Goal: Task Accomplishment & Management: Manage account settings

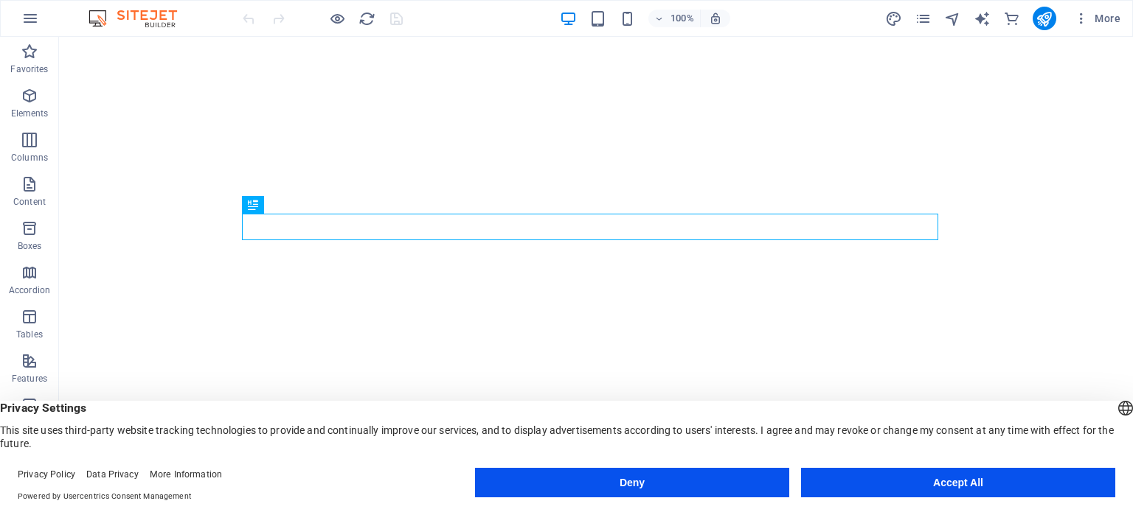
click at [943, 487] on button "Accept All" at bounding box center [958, 482] width 314 height 29
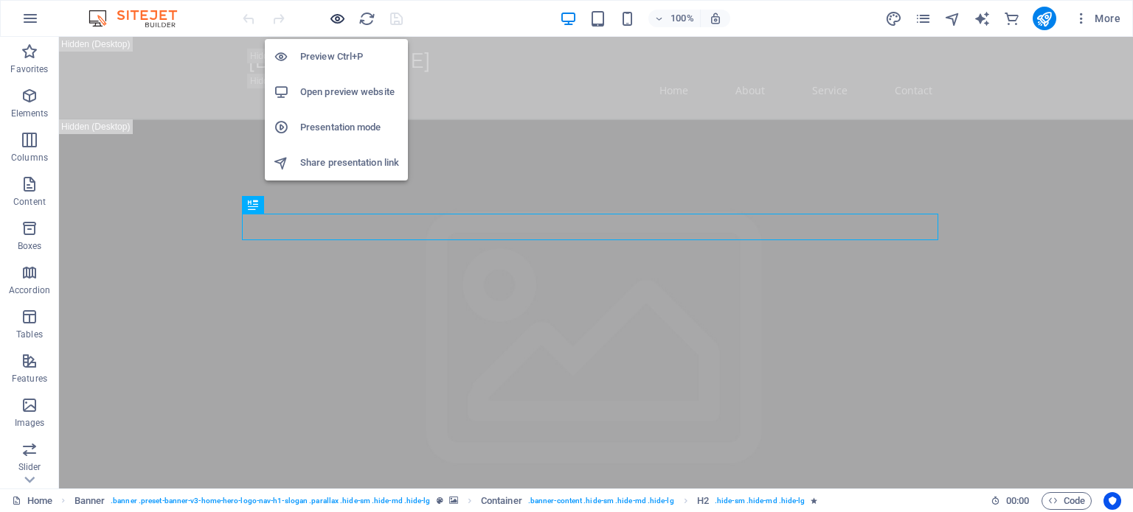
click at [0, 0] on icon "button" at bounding box center [0, 0] width 0 height 0
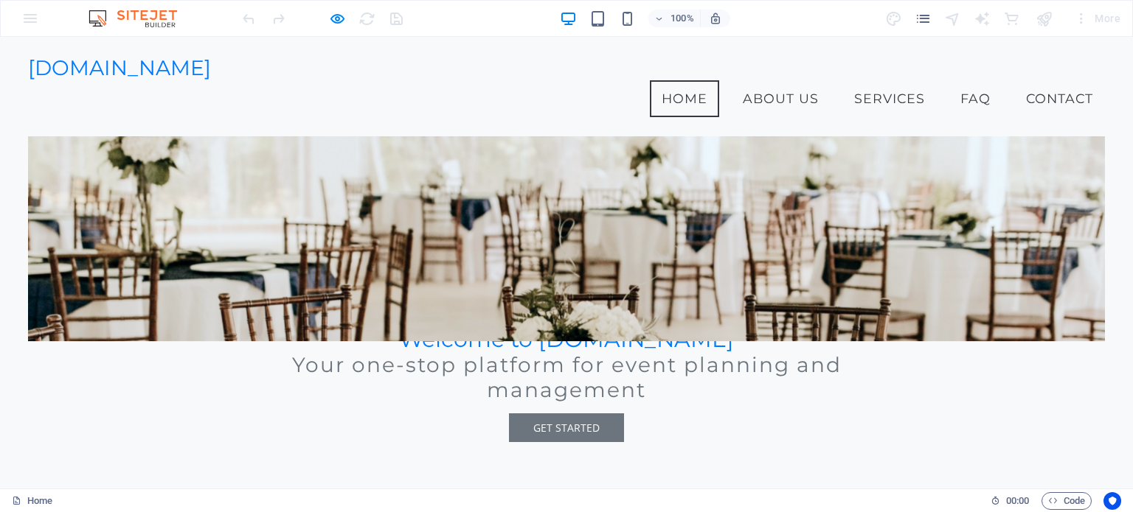
scroll to position [245, 0]
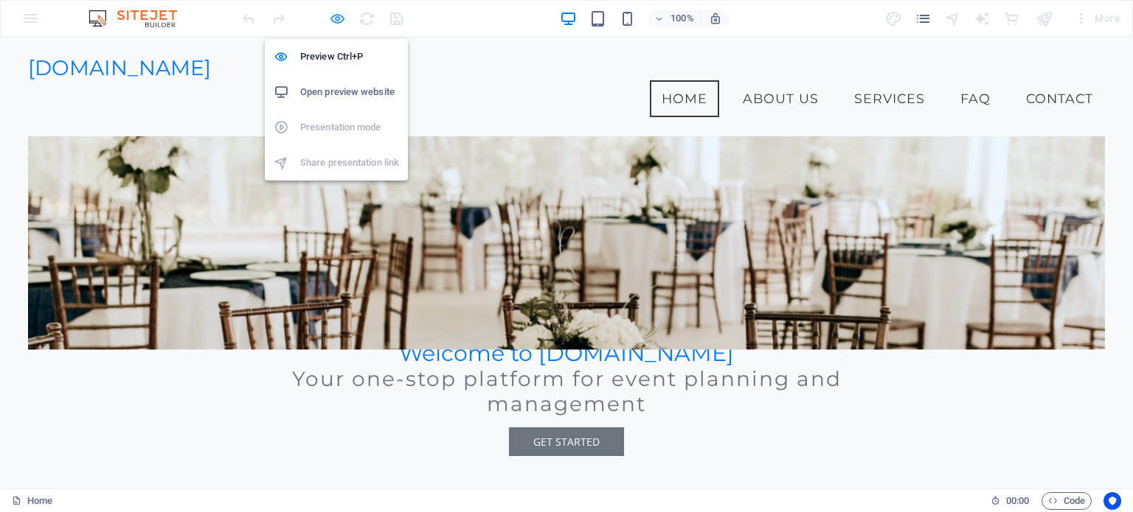
click at [0, 0] on icon "button" at bounding box center [0, 0] width 0 height 0
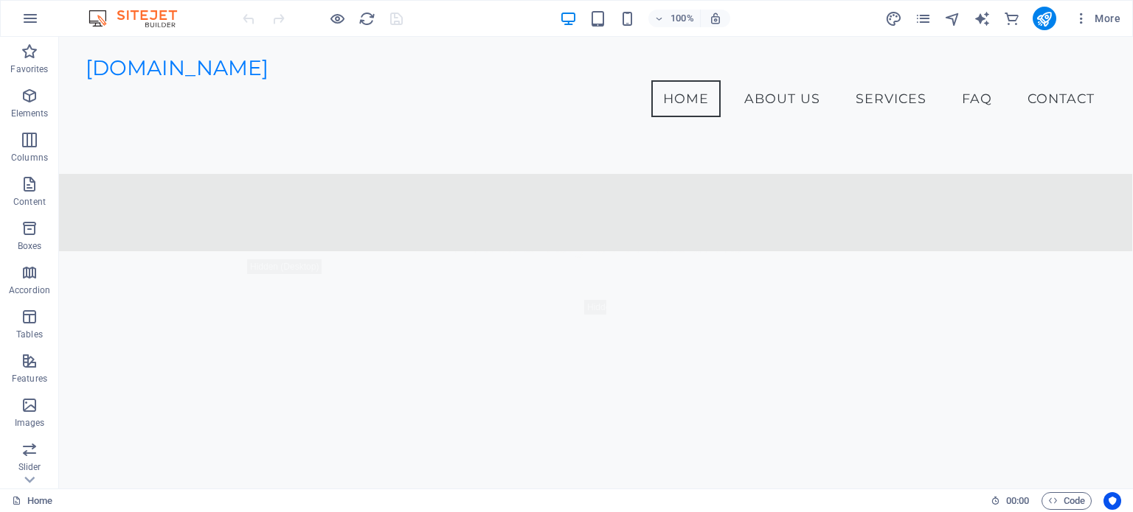
scroll to position [1364, 0]
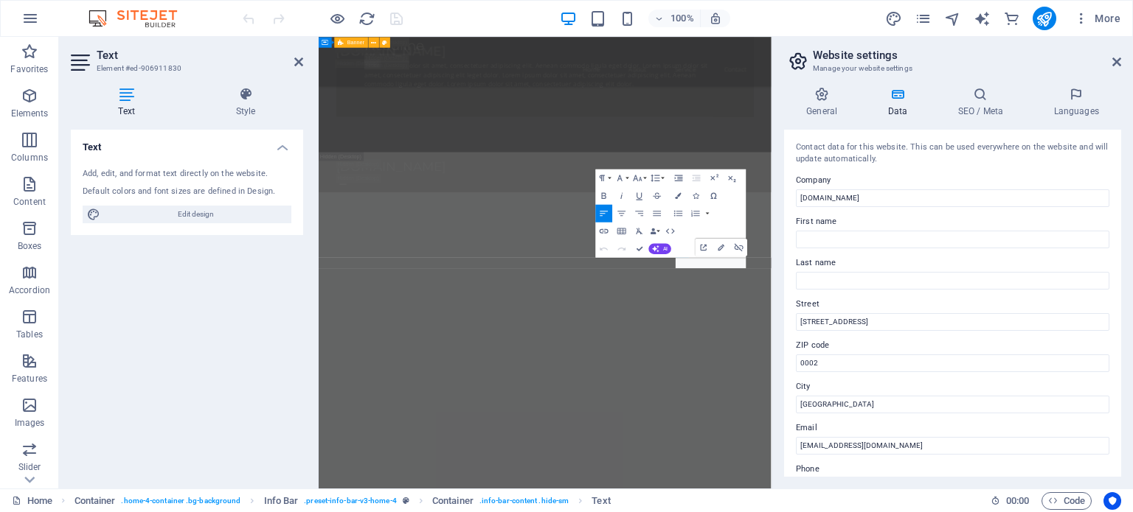
scroll to position [1855, 0]
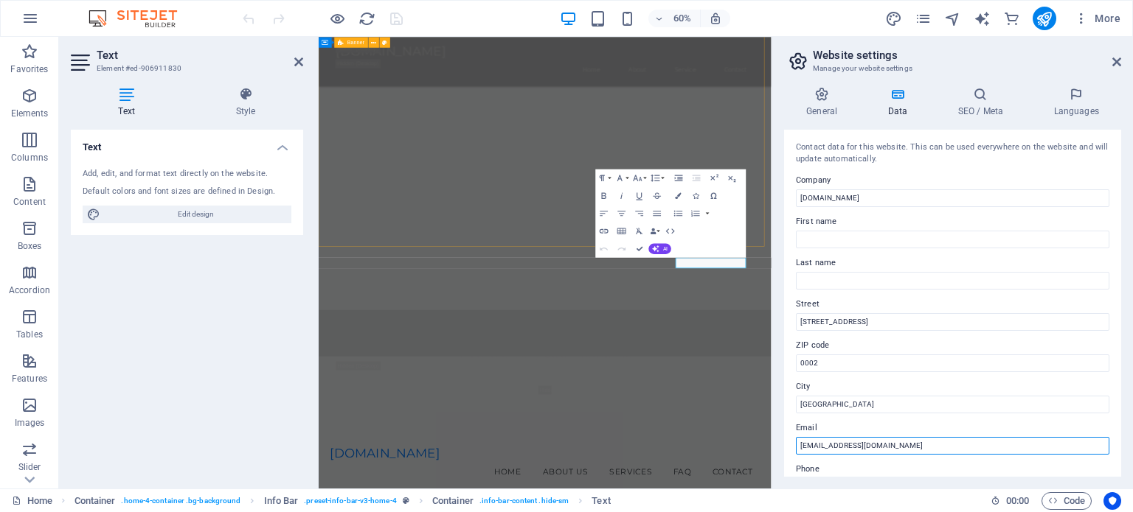
type input "[EMAIL_ADDRESS][DOMAIN_NAME]"
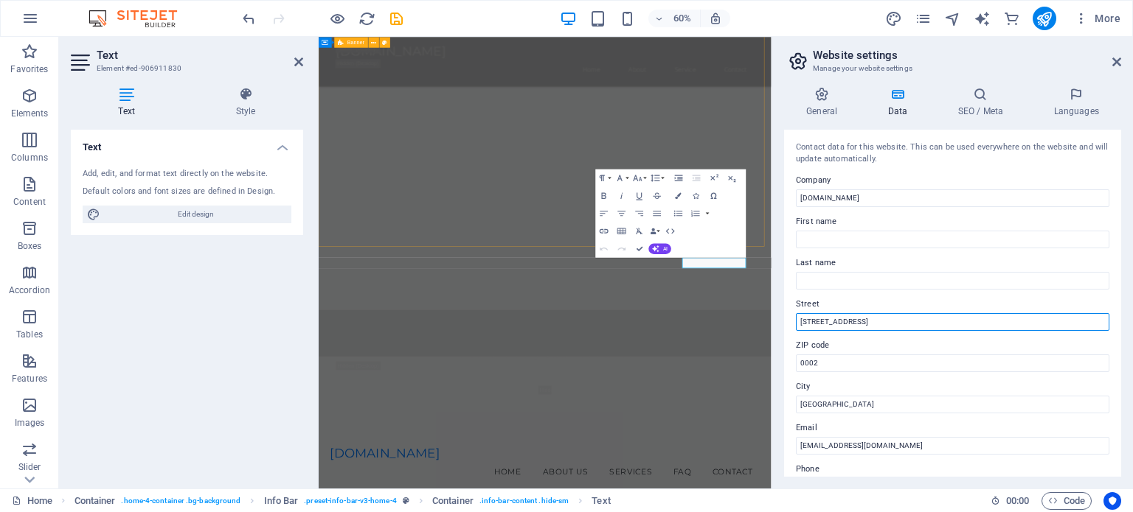
type input "[STREET_ADDRESS]"
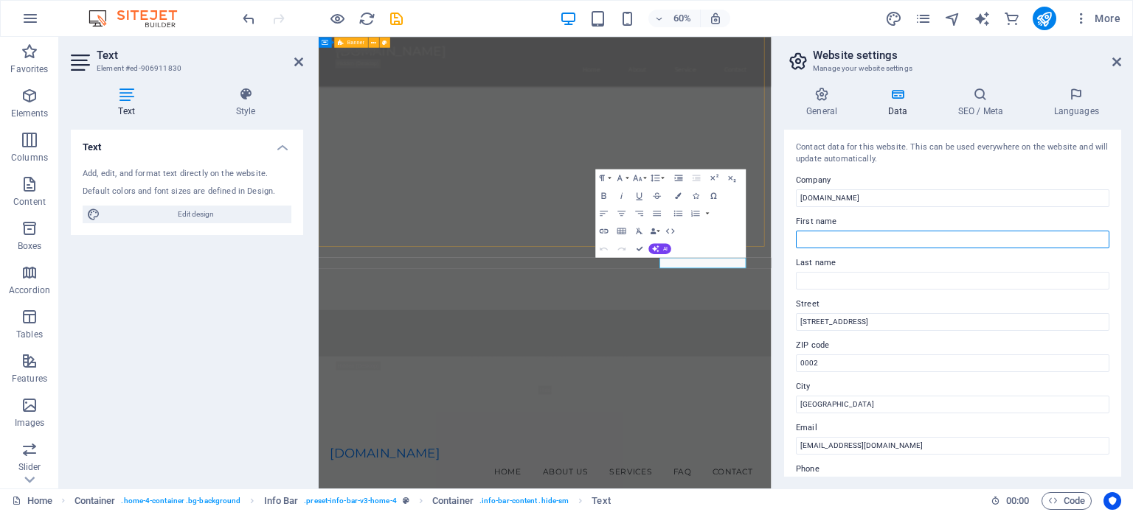
type input "Nowel"
type input "Chitorido"
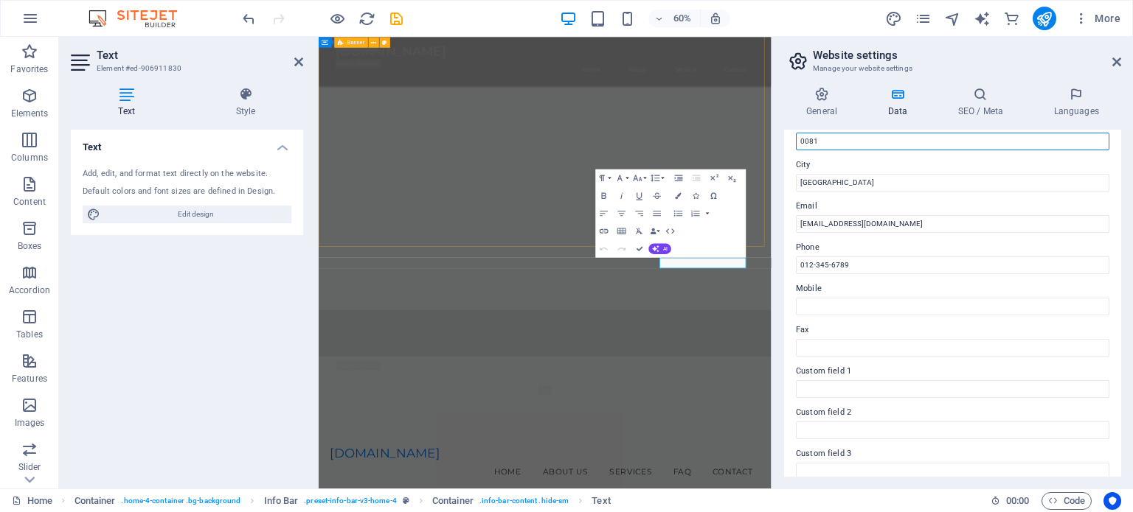
scroll to position [225, 0]
type input "0081"
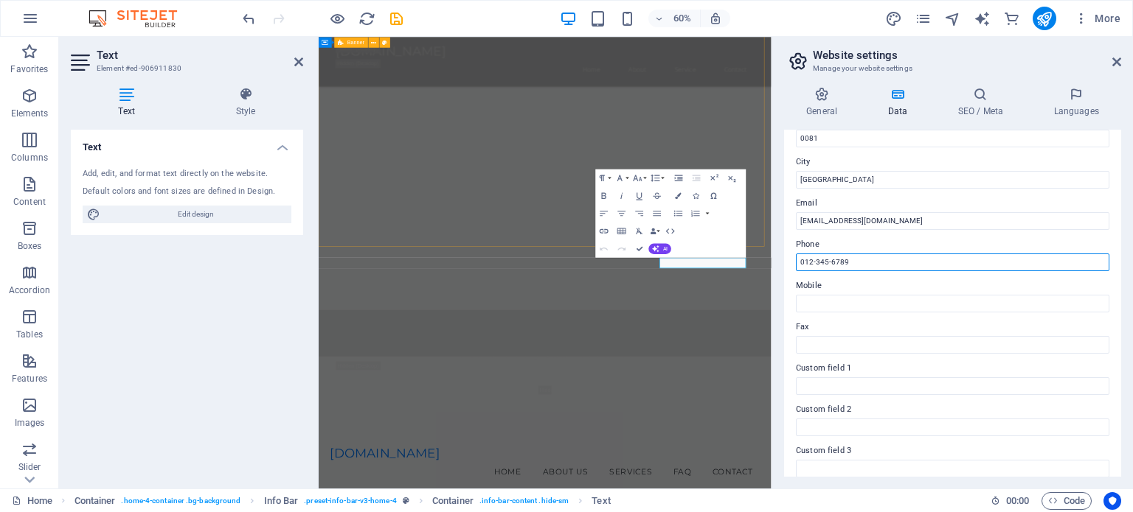
drag, startPoint x: 860, startPoint y: 262, endPoint x: 779, endPoint y: 266, distance: 81.2
type input "076-3907263"
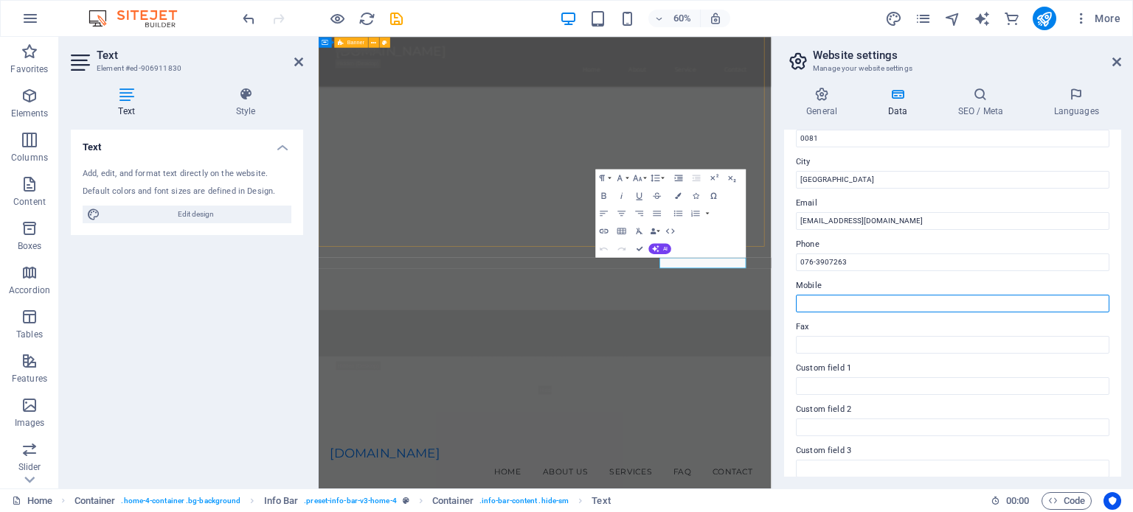
click at [826, 300] on input "Mobile" at bounding box center [952, 304] width 313 height 18
paste input "076-3907263"
type input "076-3907263"
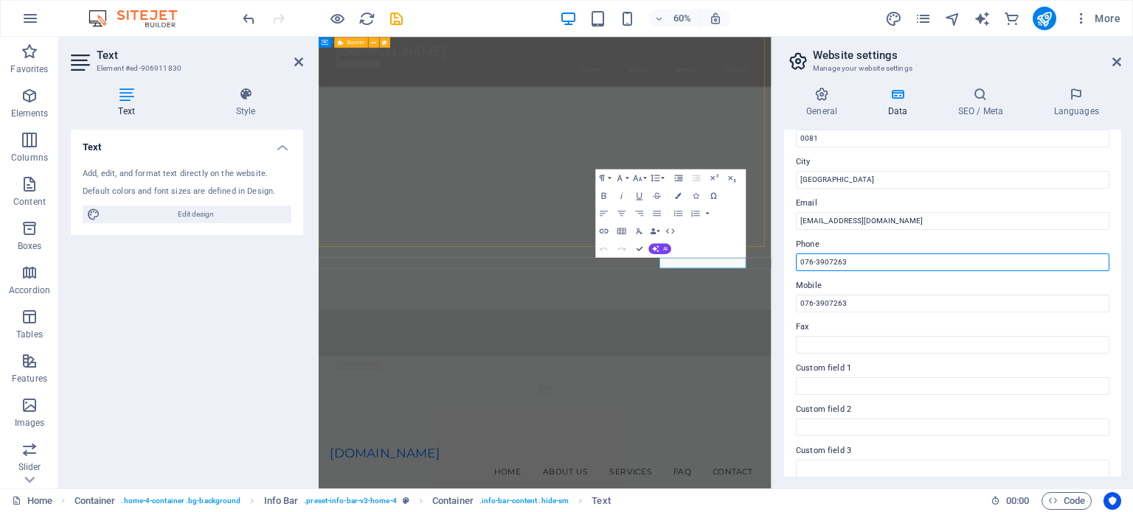
click at [849, 257] on input "076-3907263" at bounding box center [952, 263] width 313 height 18
type input "[PHONE_NUMBER]"
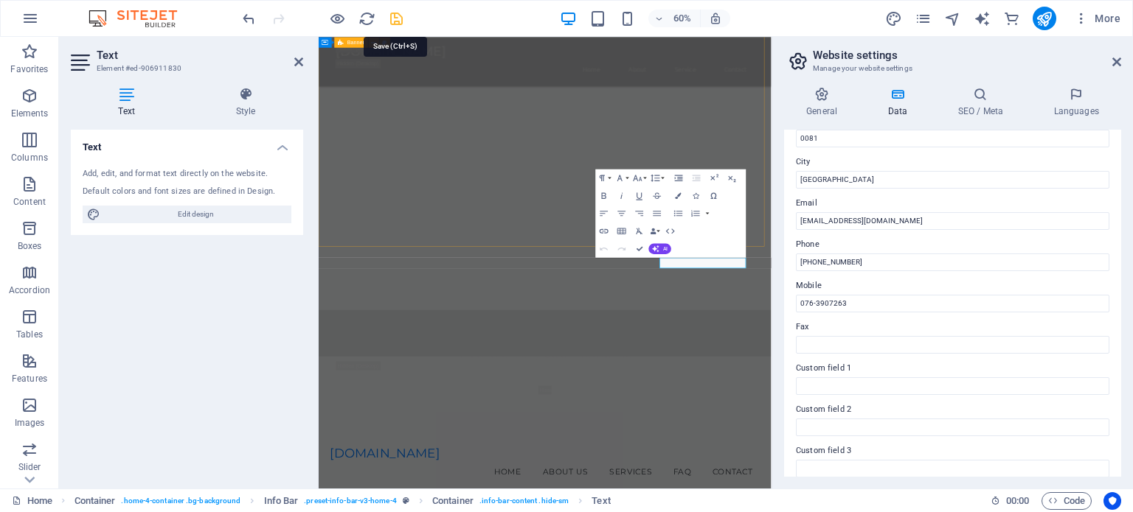
click at [400, 18] on icon "save" at bounding box center [396, 18] width 17 height 17
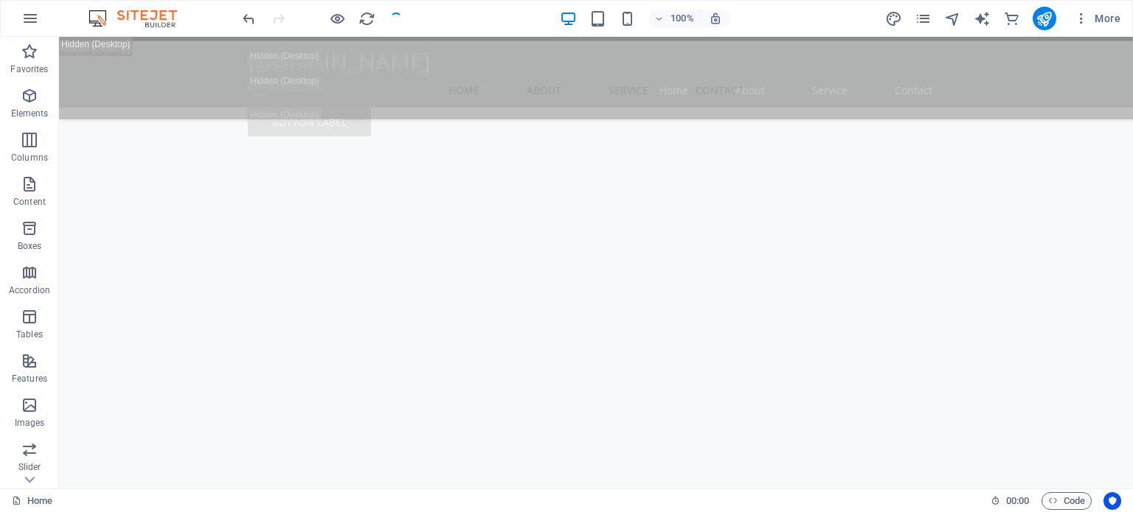
scroll to position [2575, 0]
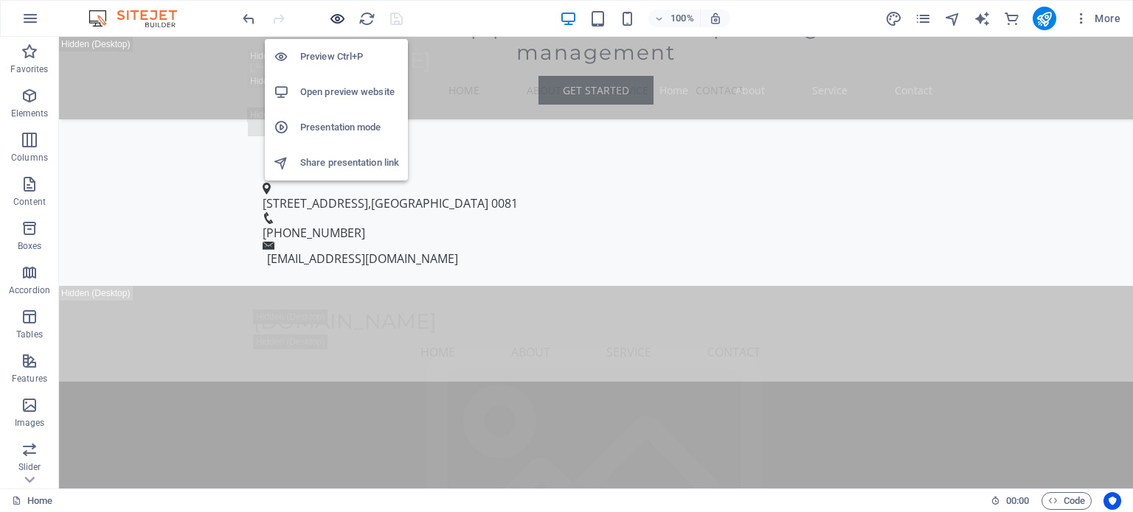
click at [0, 0] on icon "button" at bounding box center [0, 0] width 0 height 0
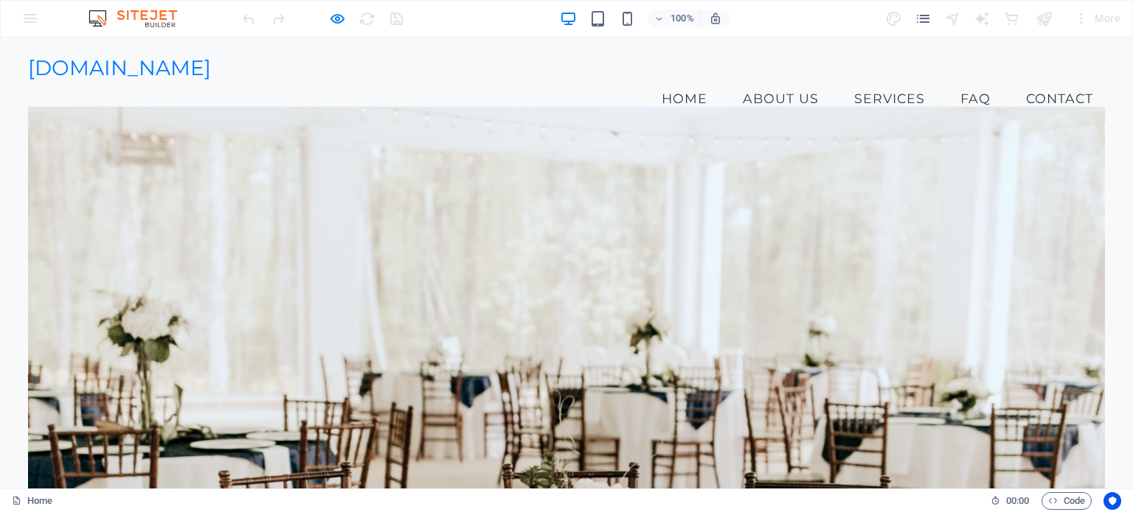
scroll to position [113, 0]
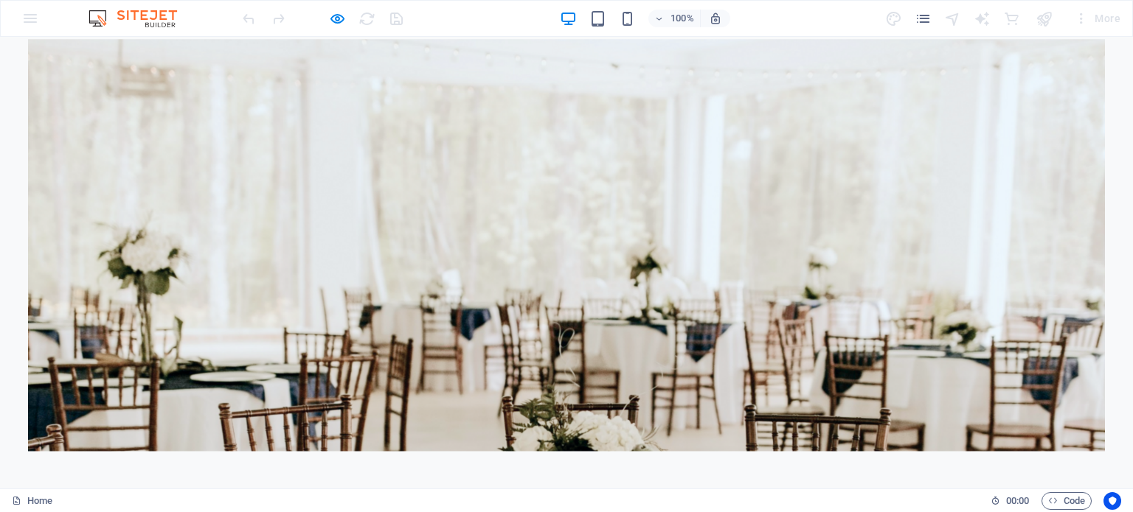
click at [715, 495] on h2 "Welcome to [DOMAIN_NAME]" at bounding box center [566, 508] width 696 height 27
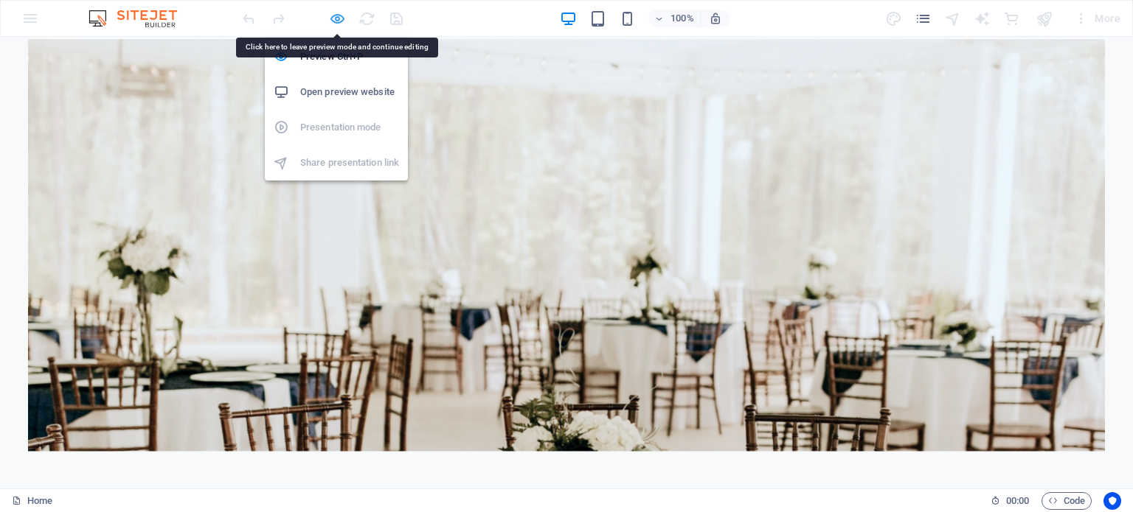
drag, startPoint x: 340, startPoint y: 14, endPoint x: 460, endPoint y: 111, distance: 154.2
click at [0, 0] on icon "button" at bounding box center [0, 0] width 0 height 0
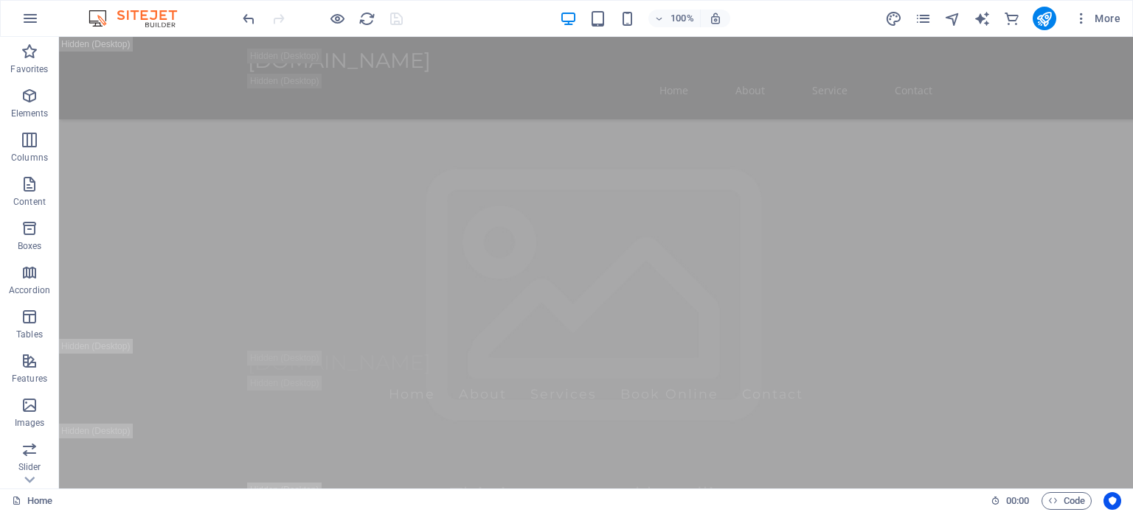
scroll to position [0, 0]
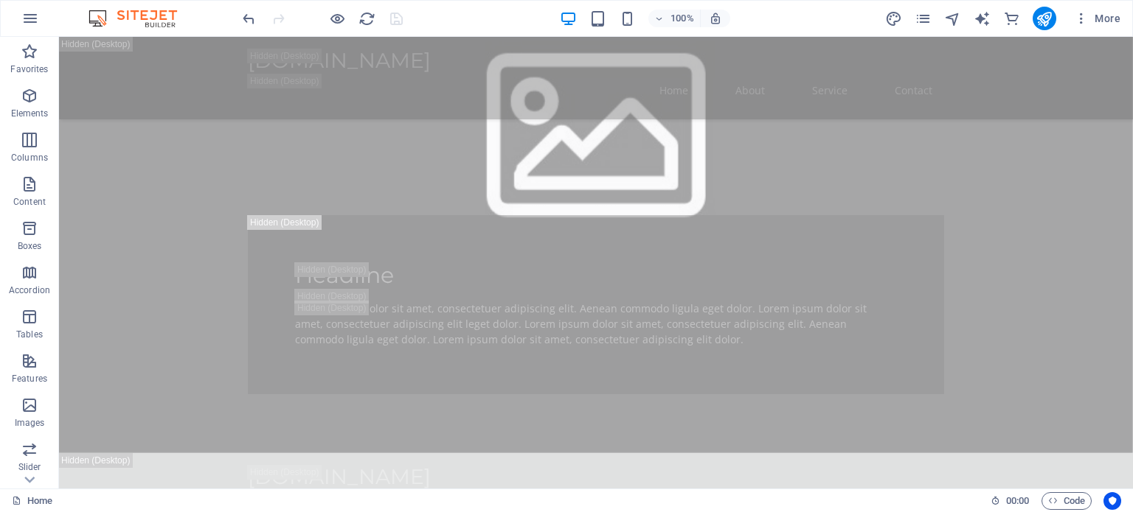
scroll to position [1116, 0]
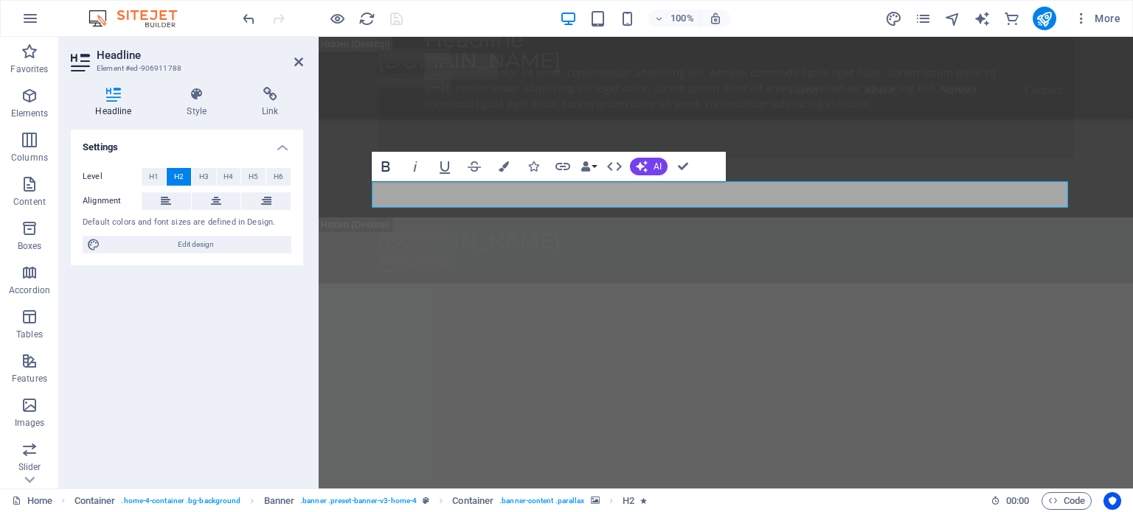
click at [389, 167] on icon "button" at bounding box center [386, 166] width 8 height 10
click at [232, 175] on span "H4" at bounding box center [228, 177] width 10 height 18
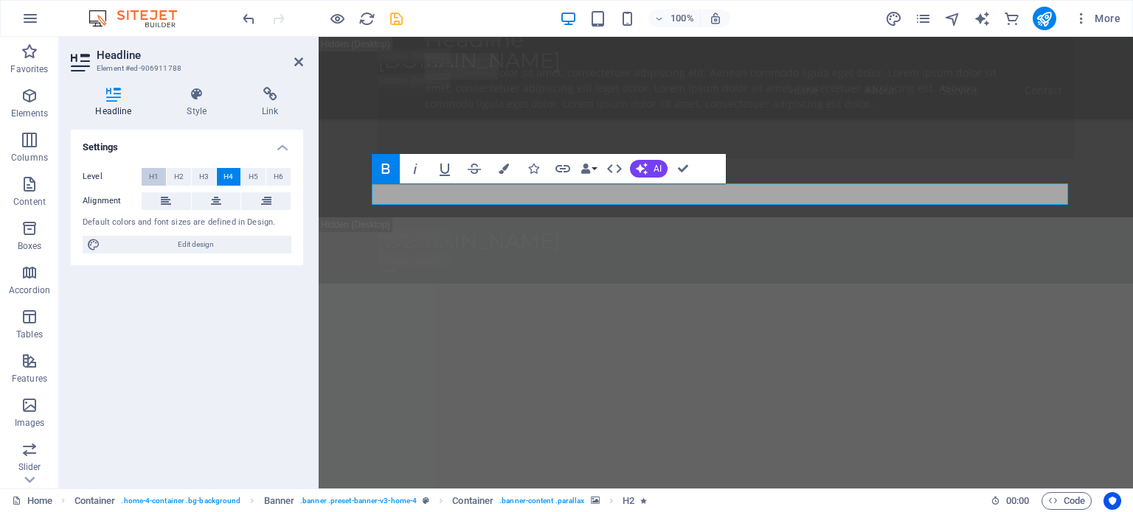
click at [155, 178] on span "H1" at bounding box center [154, 177] width 10 height 18
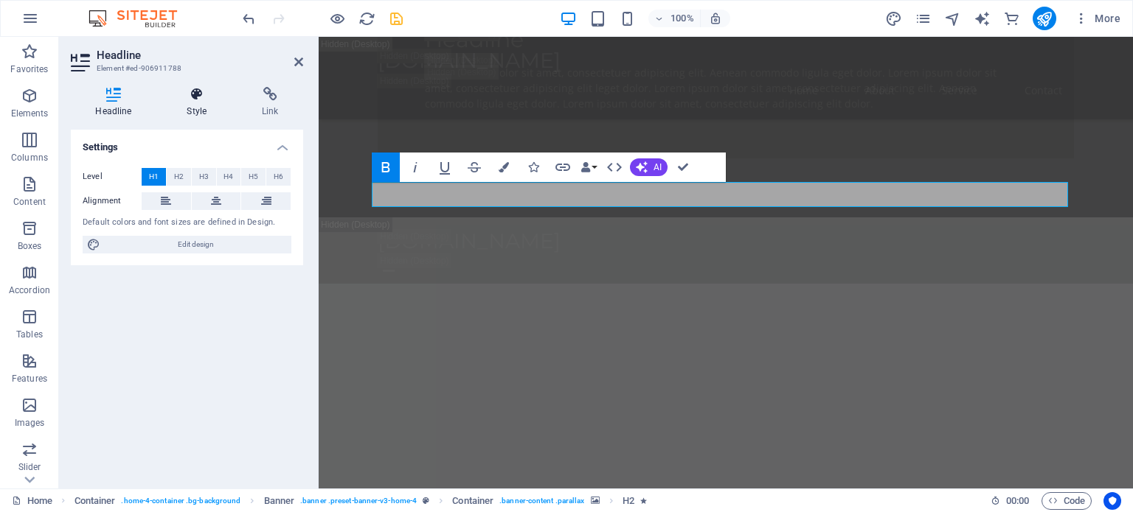
click at [214, 105] on h4 "Style" at bounding box center [199, 102] width 75 height 31
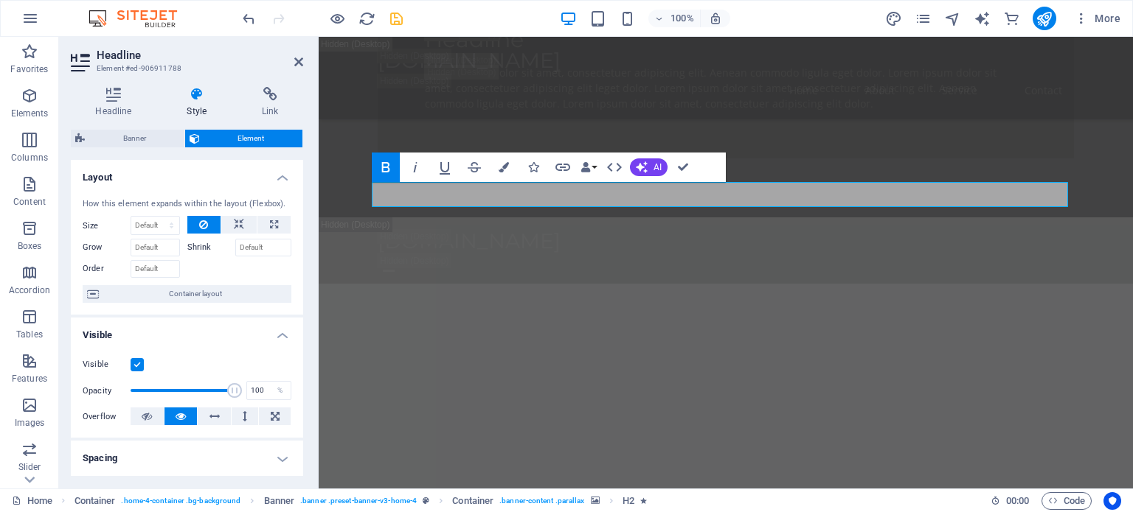
drag, startPoint x: 299, startPoint y: 223, endPoint x: 302, endPoint y: 294, distance: 71.6
click at [302, 294] on div "Layout How this element expands within the layout (Flexbox). Size Default auto …" at bounding box center [187, 318] width 232 height 317
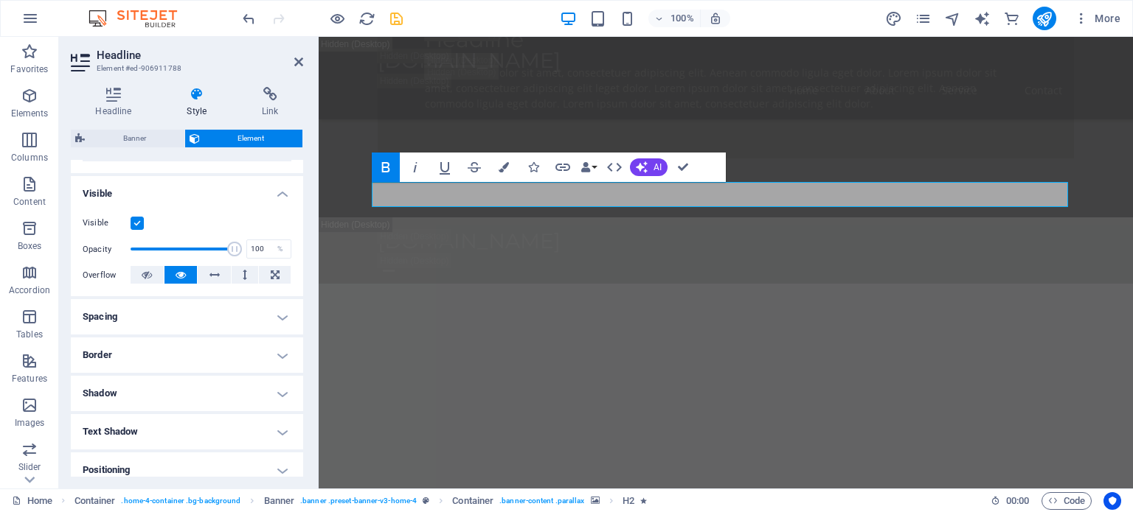
scroll to position [0, 0]
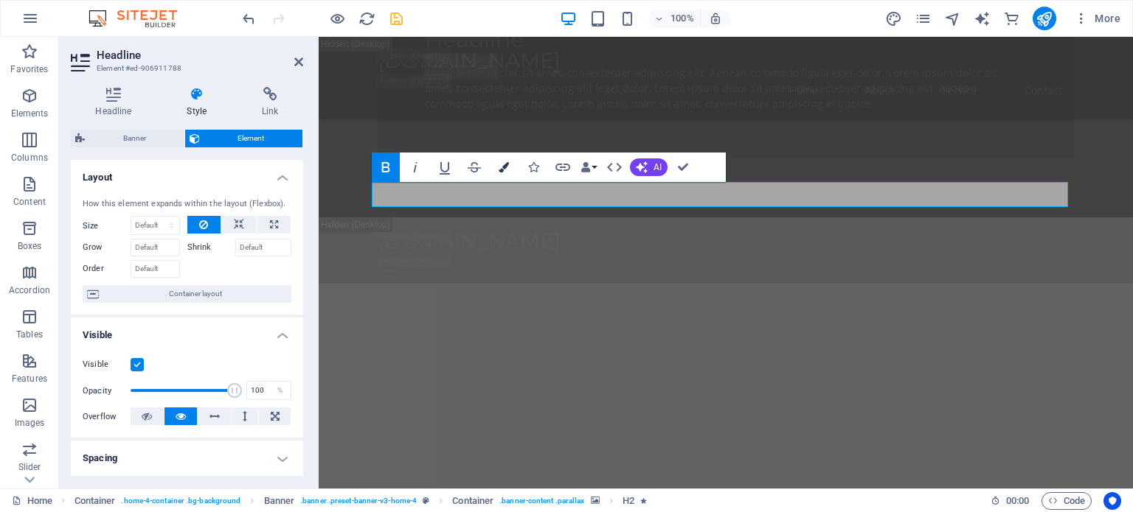
click at [501, 168] on icon "button" at bounding box center [503, 167] width 10 height 10
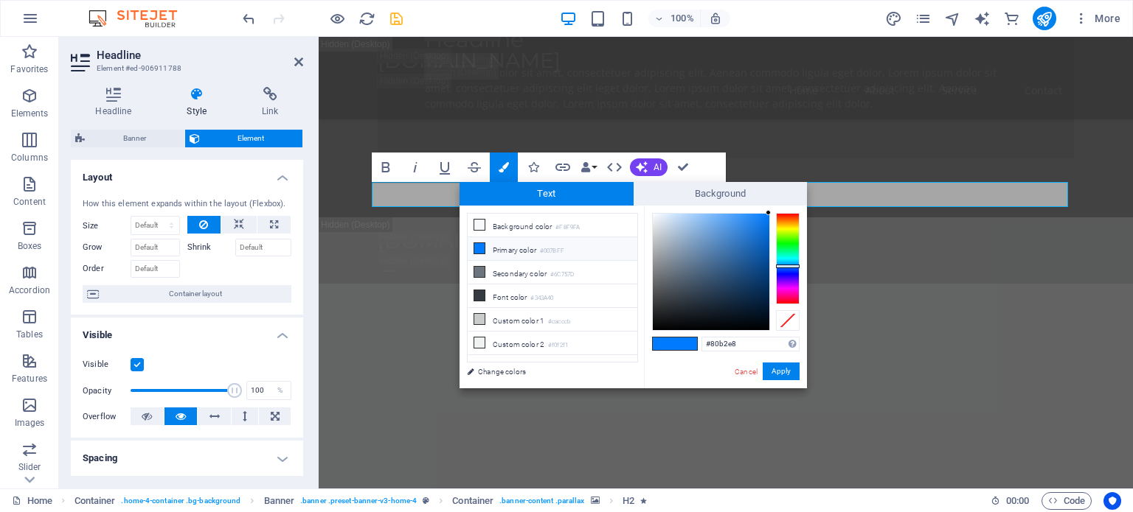
click at [704, 223] on div at bounding box center [711, 272] width 117 height 117
click at [699, 288] on div at bounding box center [711, 272] width 117 height 117
click at [757, 300] on div at bounding box center [711, 272] width 117 height 117
click at [762, 292] on div at bounding box center [711, 272] width 117 height 117
type input "#023061"
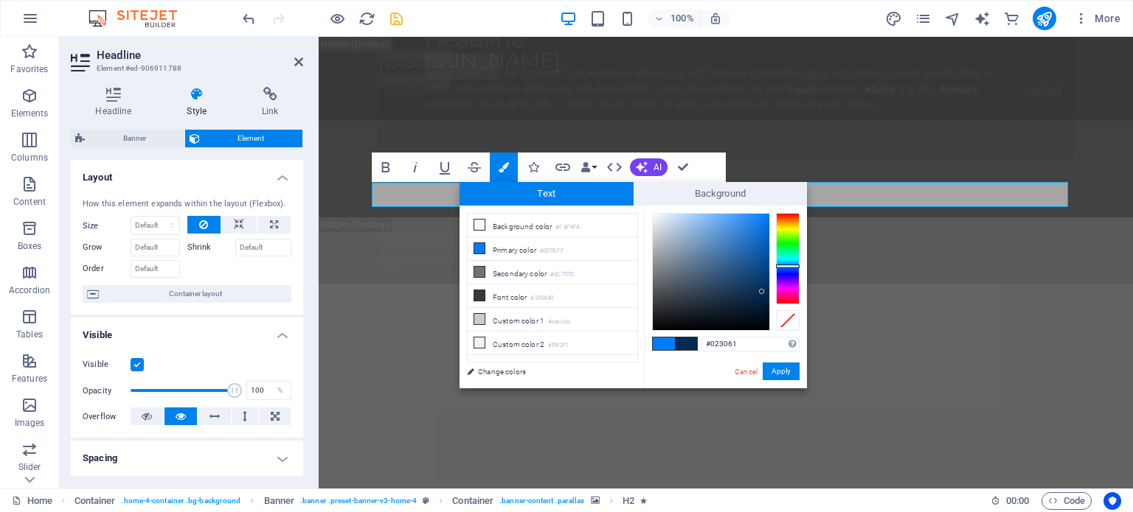
click at [766, 285] on div at bounding box center [711, 272] width 117 height 117
click at [779, 369] on button "Apply" at bounding box center [780, 372] width 37 height 18
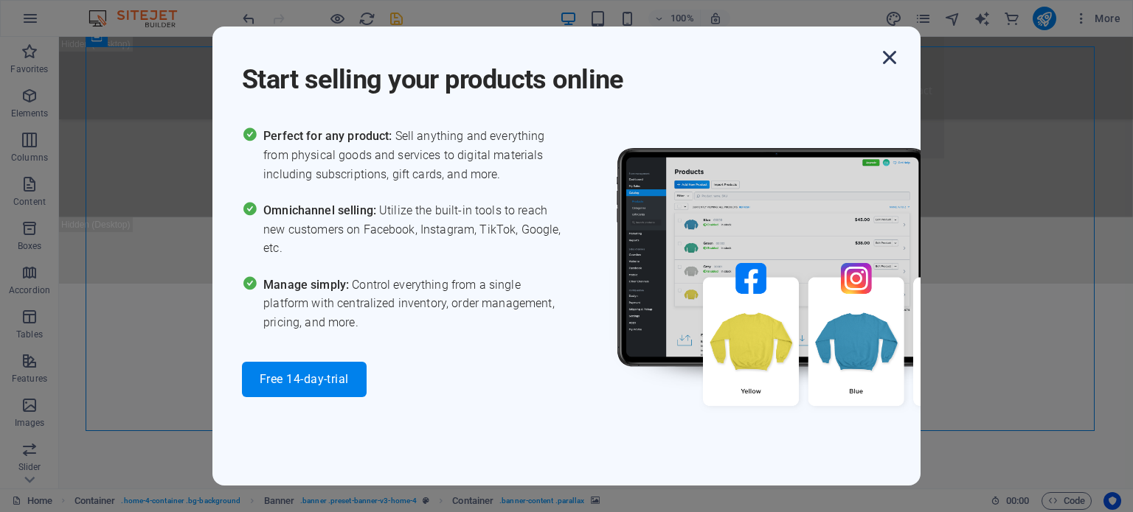
click at [891, 58] on icon "button" at bounding box center [889, 57] width 27 height 27
